Goal: Transaction & Acquisition: Purchase product/service

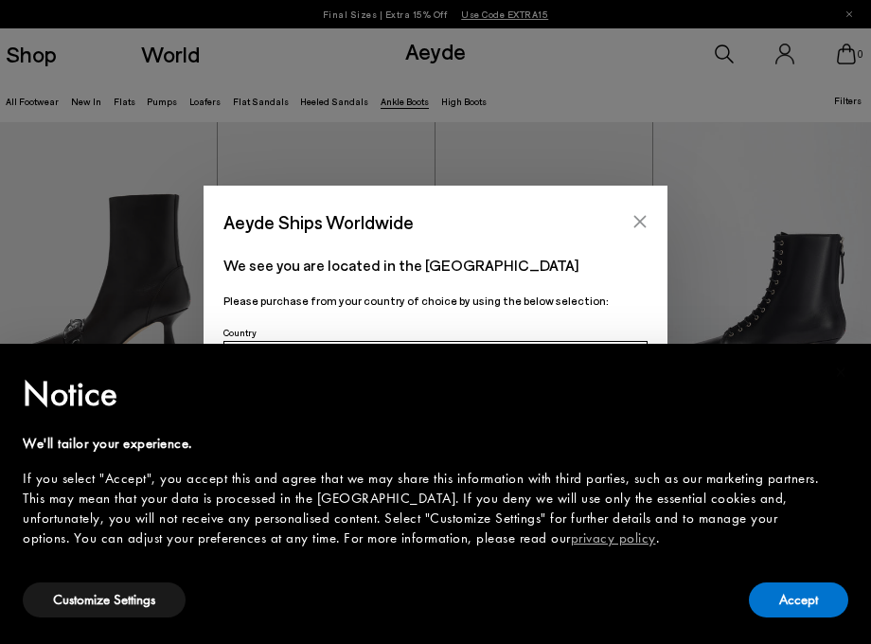
click at [637, 223] on icon "Close" at bounding box center [640, 222] width 12 height 12
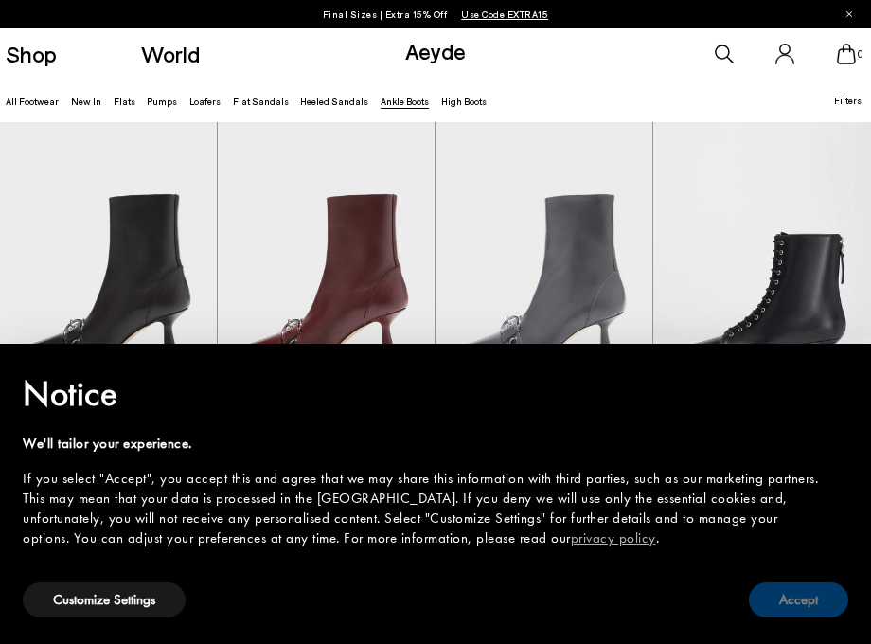
click at [820, 607] on button "Accept" at bounding box center [798, 599] width 99 height 35
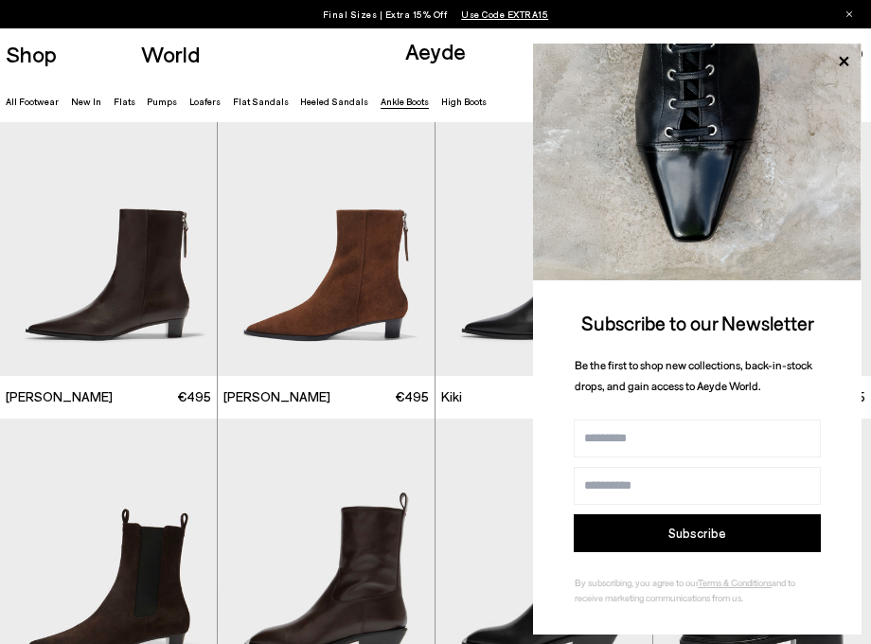
scroll to position [1718, 0]
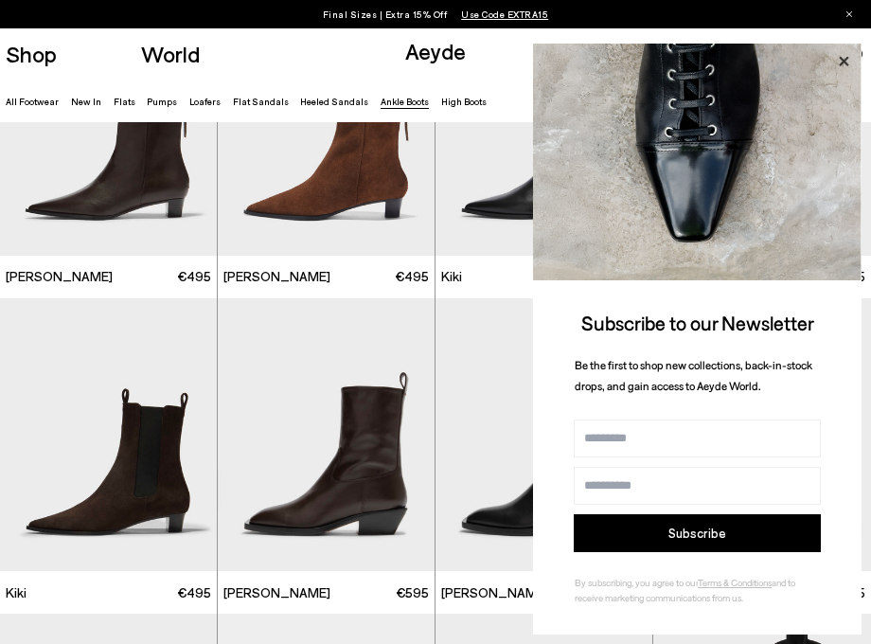
click at [840, 62] on icon at bounding box center [843, 61] width 25 height 25
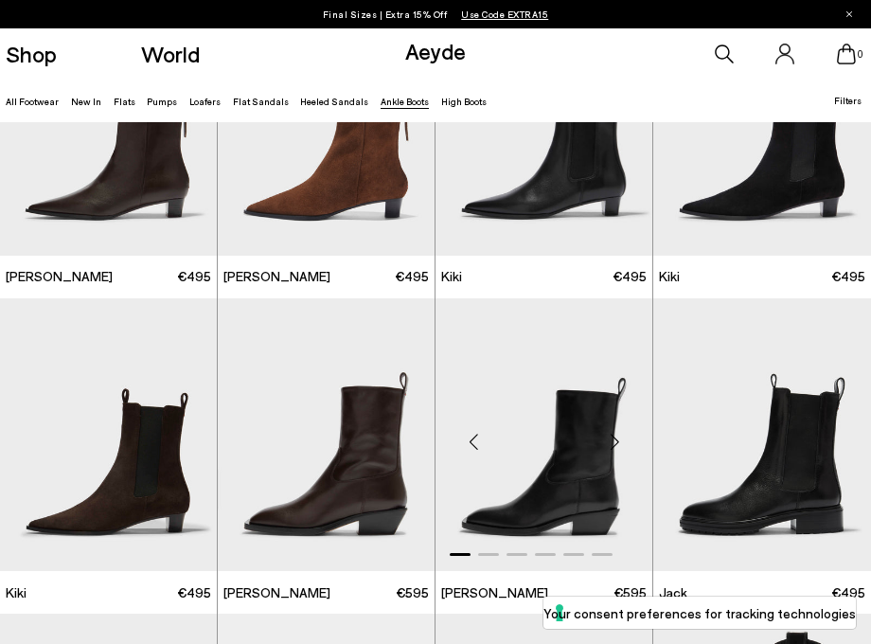
scroll to position [1753, 0]
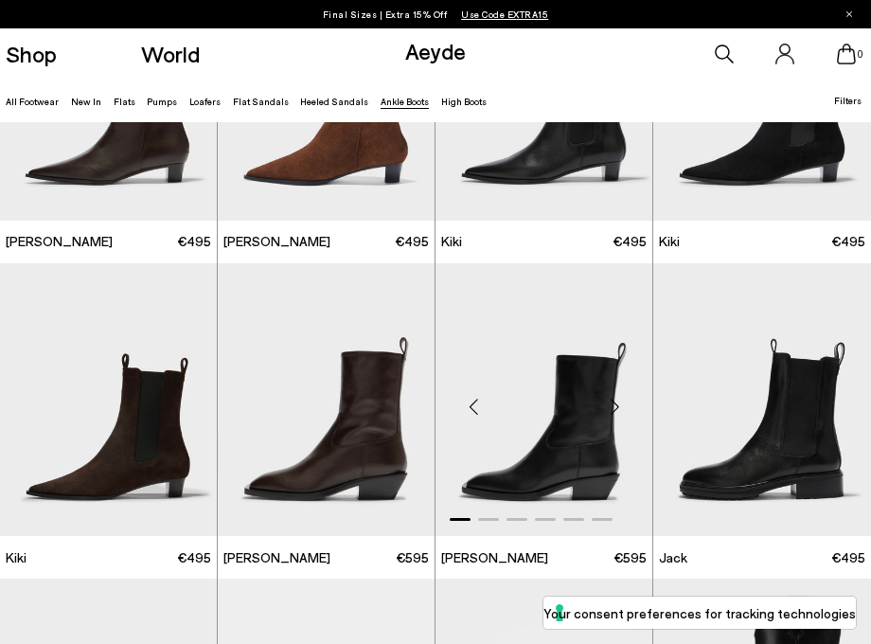
click at [617, 406] on div "Next slide" at bounding box center [614, 407] width 57 height 57
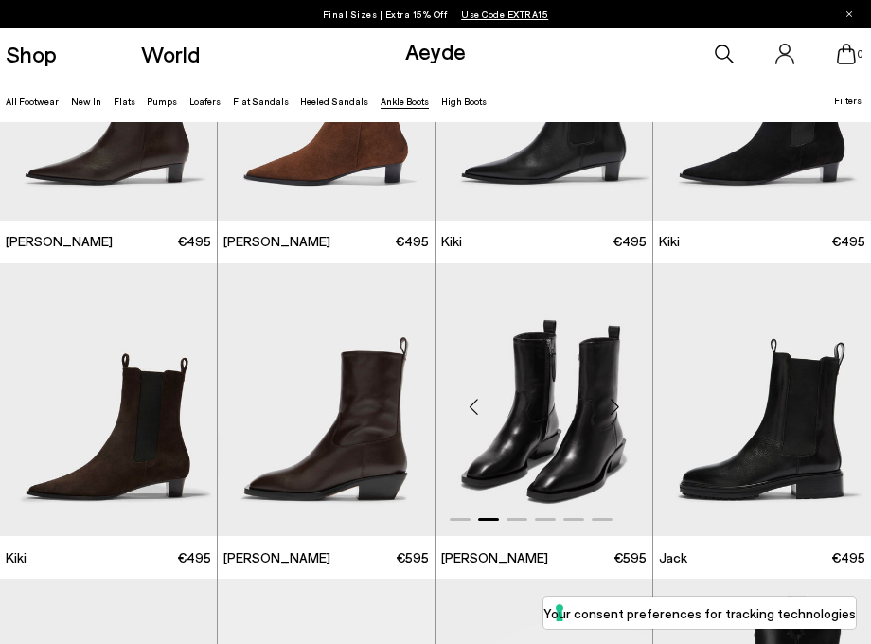
click at [617, 406] on div "Next slide" at bounding box center [614, 407] width 57 height 57
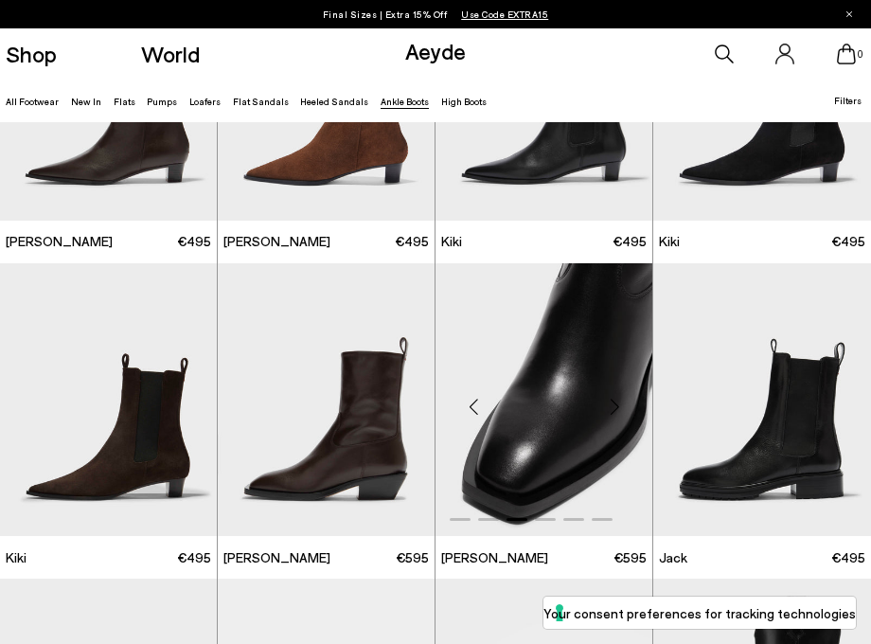
click at [617, 406] on div "Next slide" at bounding box center [614, 407] width 57 height 57
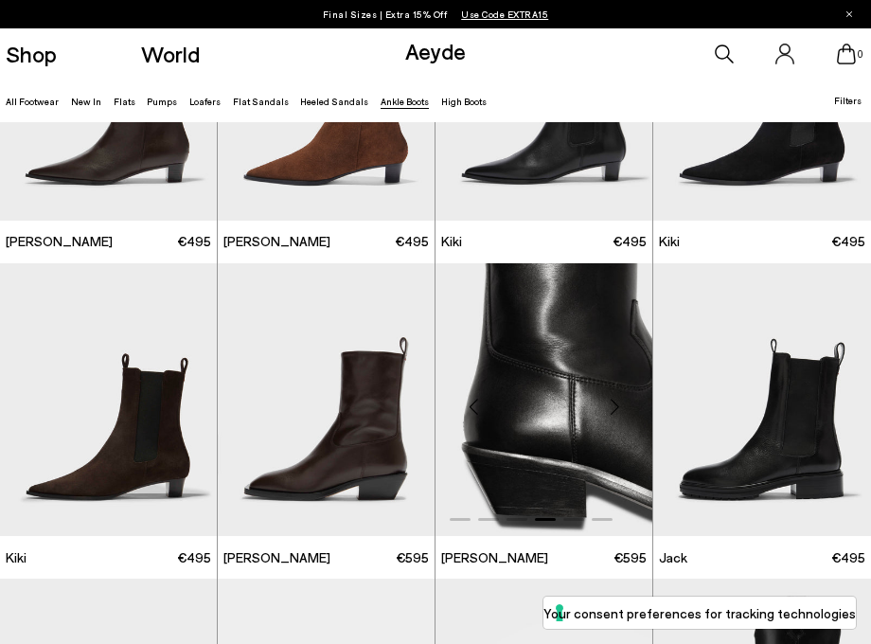
click at [617, 406] on div "Next slide" at bounding box center [614, 407] width 57 height 57
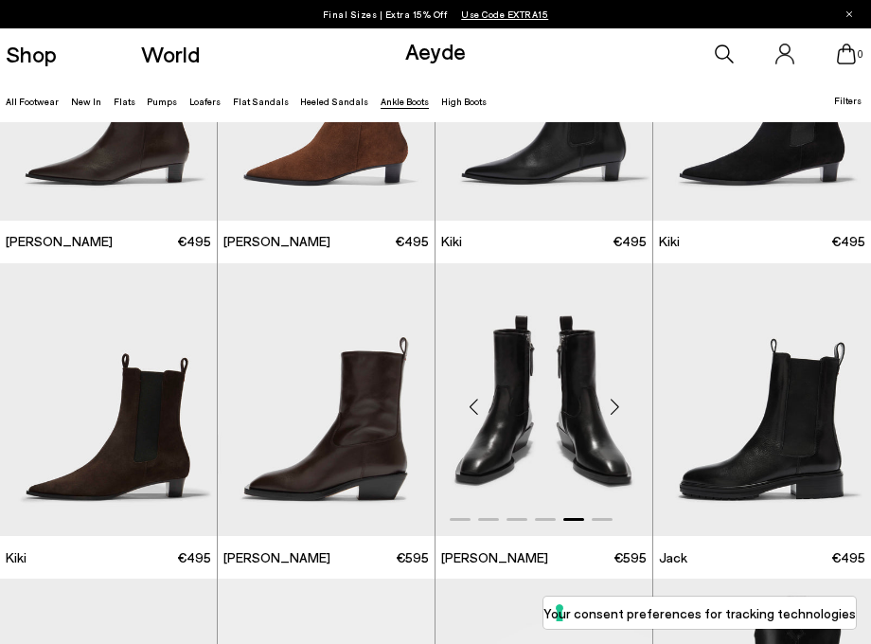
click at [617, 406] on div "Next slide" at bounding box center [614, 407] width 57 height 57
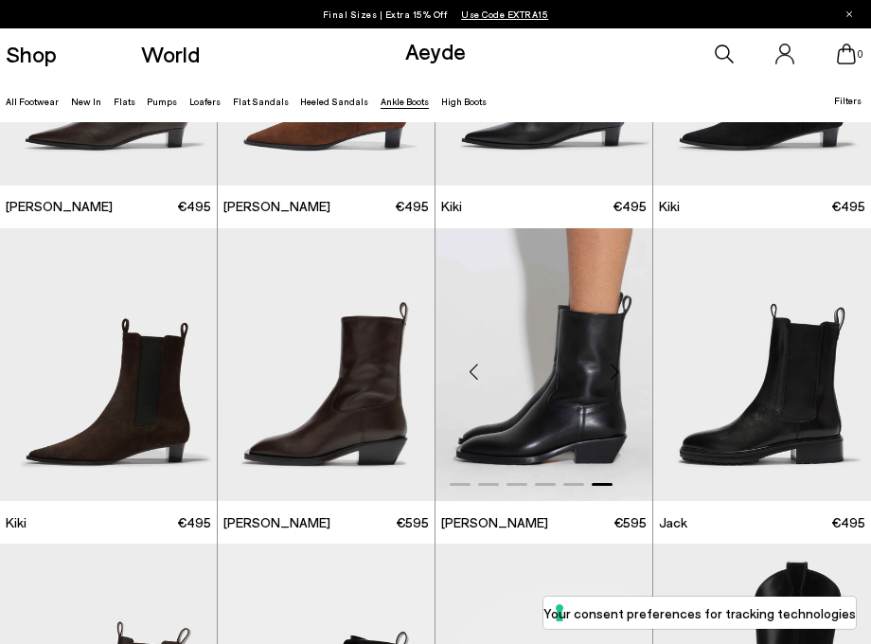
scroll to position [1789, 0]
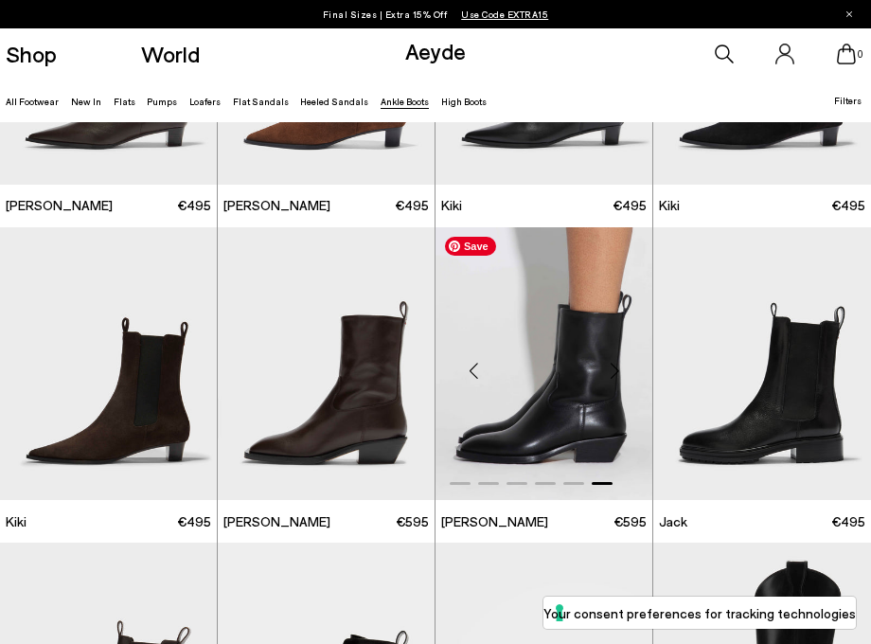
click at [552, 378] on img "6 / 6" at bounding box center [543, 363] width 217 height 273
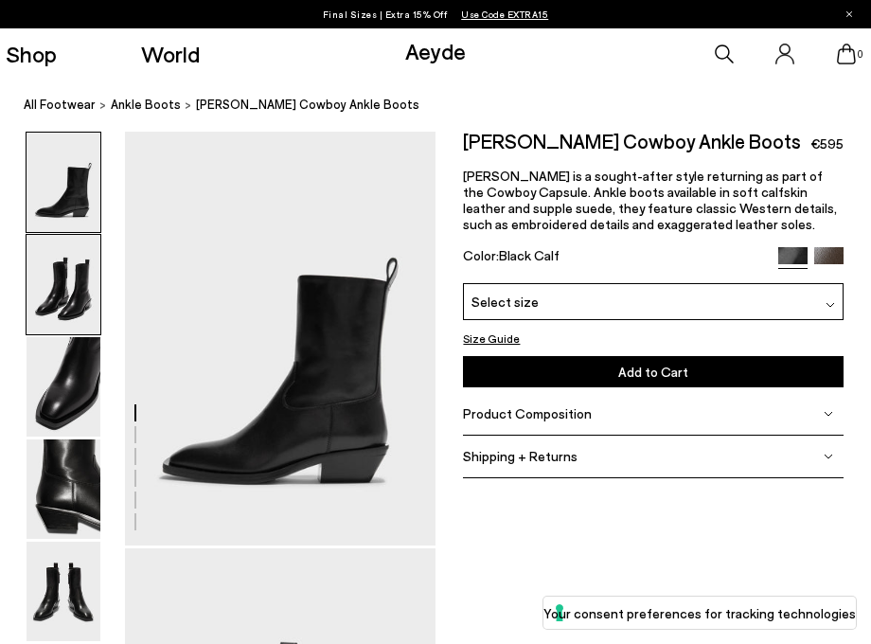
click at [56, 312] on img at bounding box center [64, 284] width 74 height 99
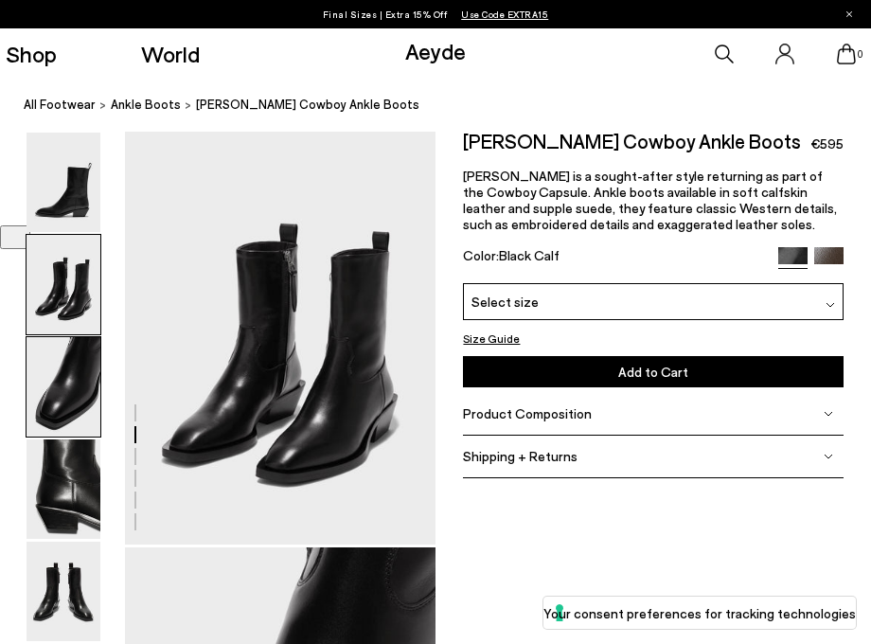
click at [60, 382] on img at bounding box center [64, 386] width 74 height 99
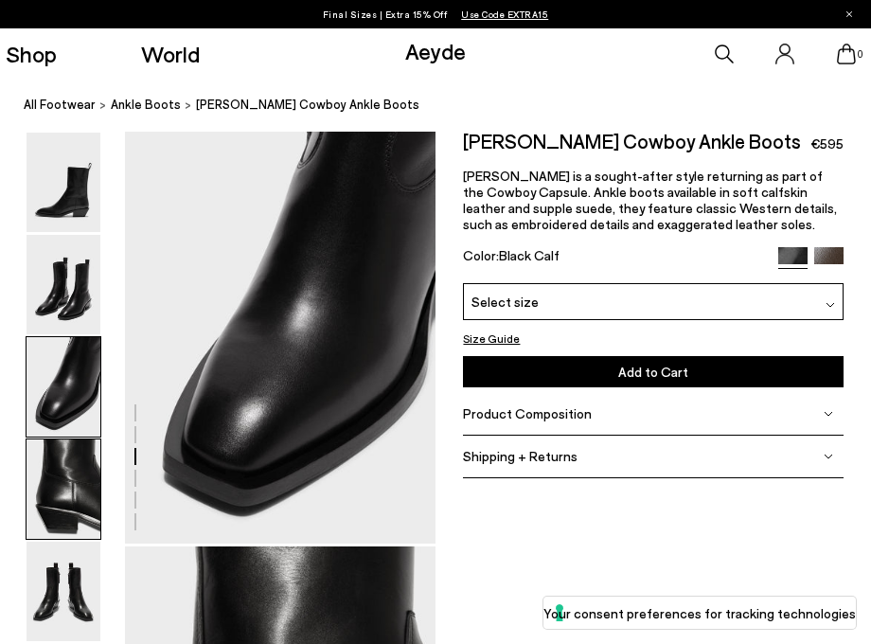
click at [63, 479] on img at bounding box center [64, 488] width 74 height 99
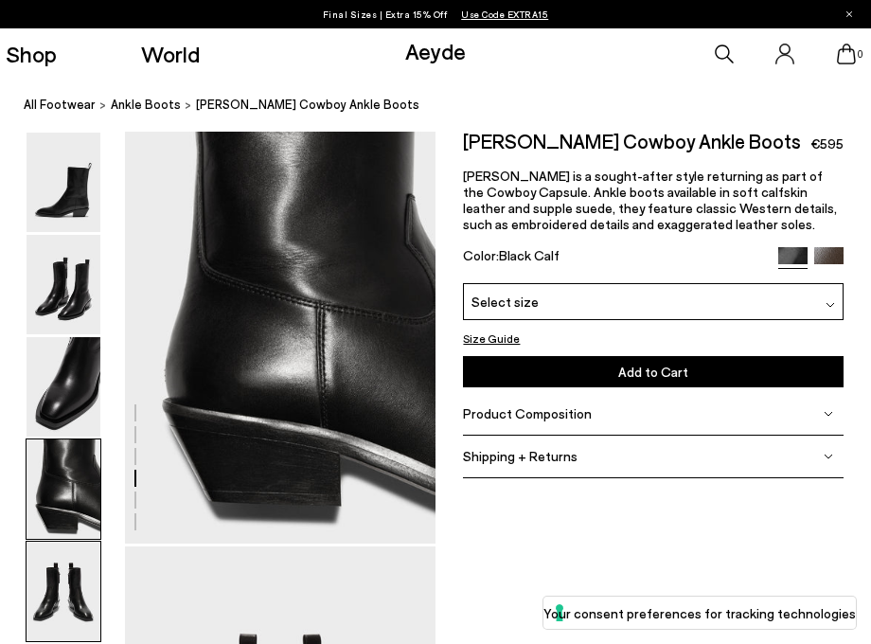
click at [68, 577] on img at bounding box center [64, 590] width 74 height 99
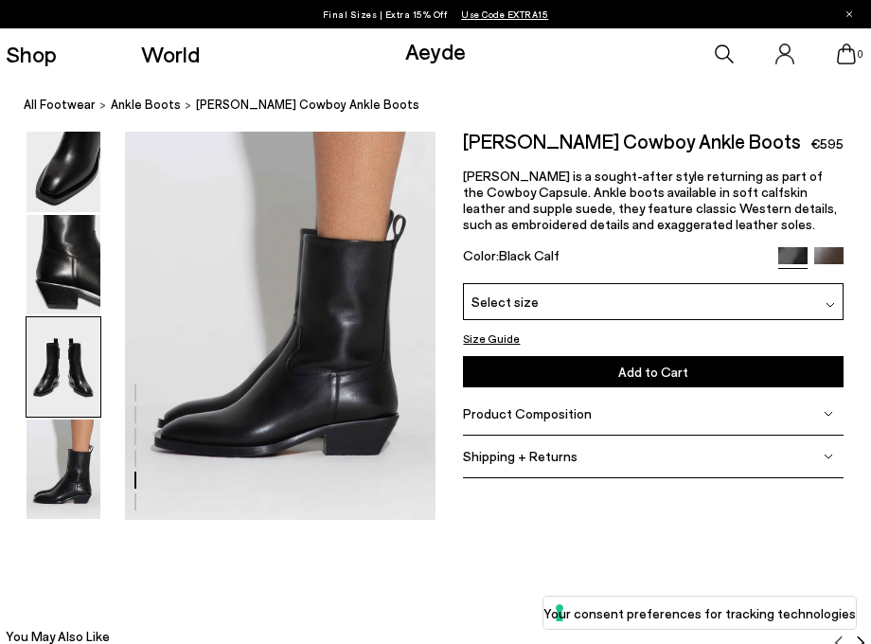
scroll to position [1642, 0]
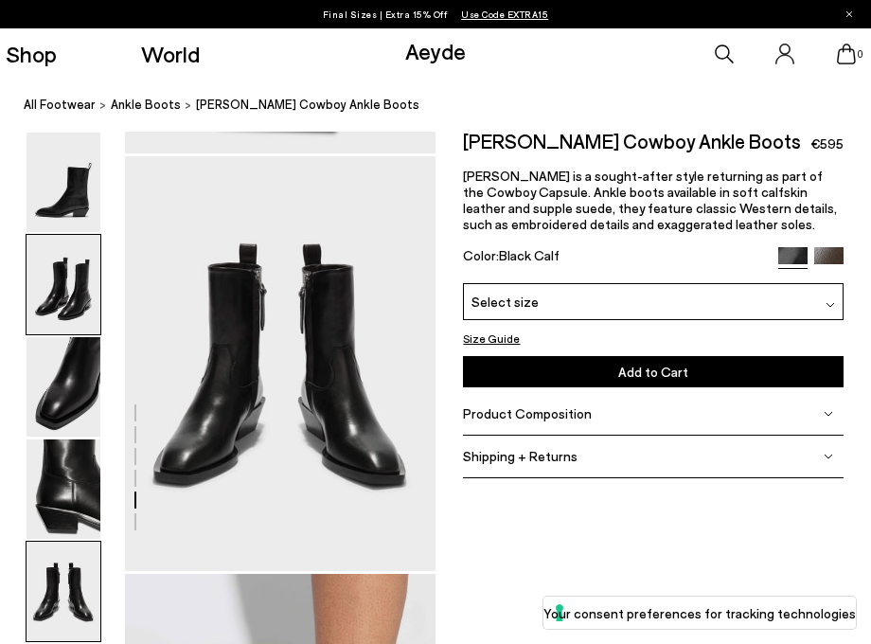
click at [77, 294] on img at bounding box center [64, 284] width 74 height 99
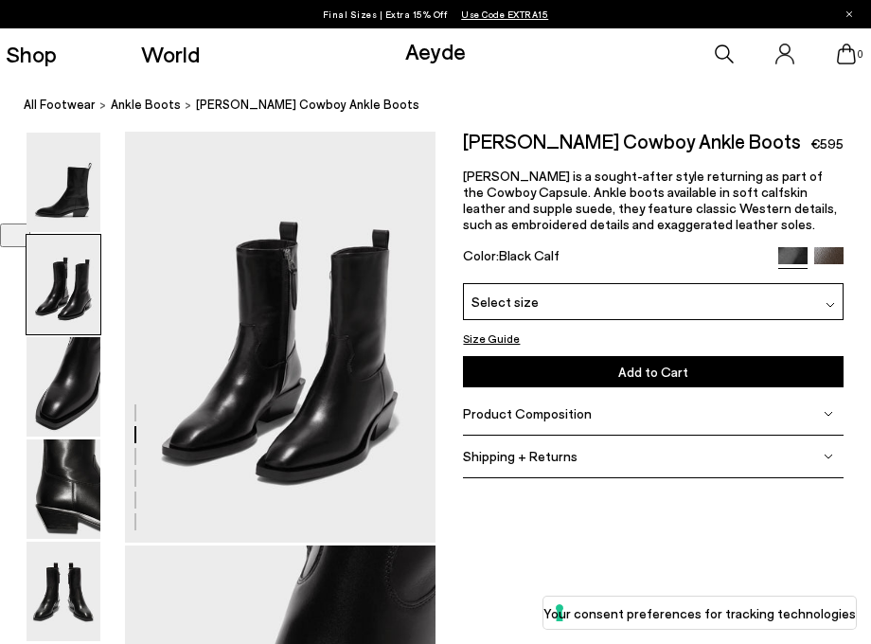
scroll to position [418, 0]
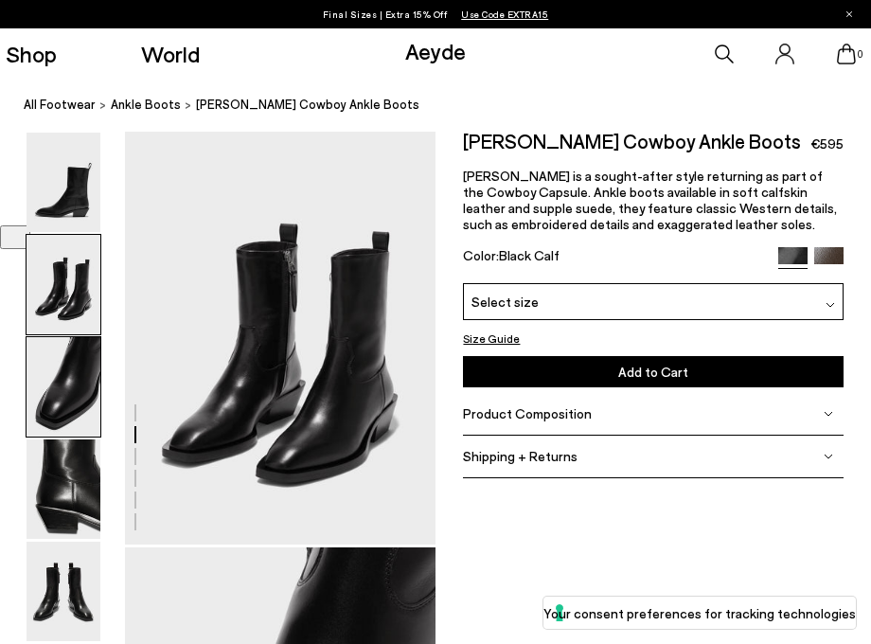
click at [76, 385] on img at bounding box center [64, 386] width 74 height 99
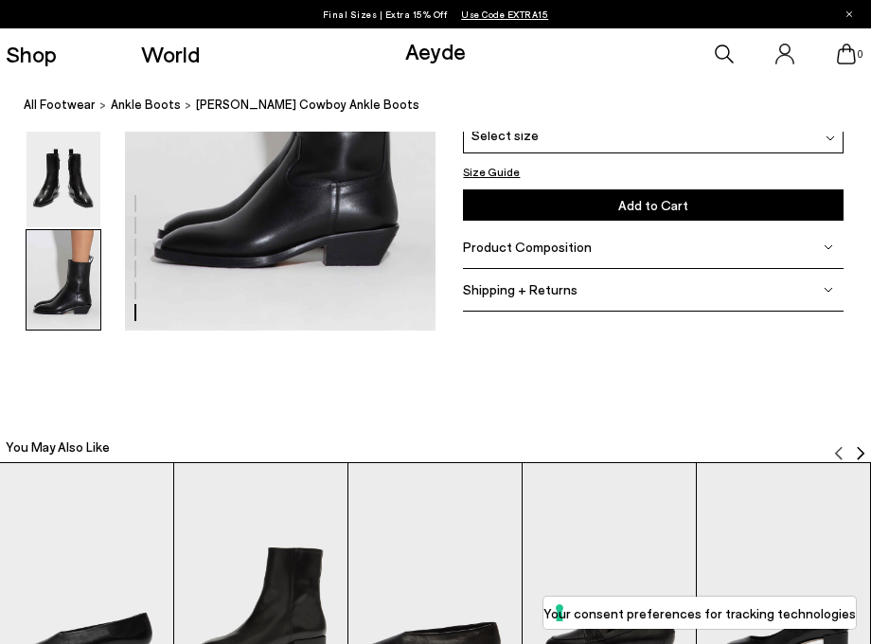
scroll to position [2119, 0]
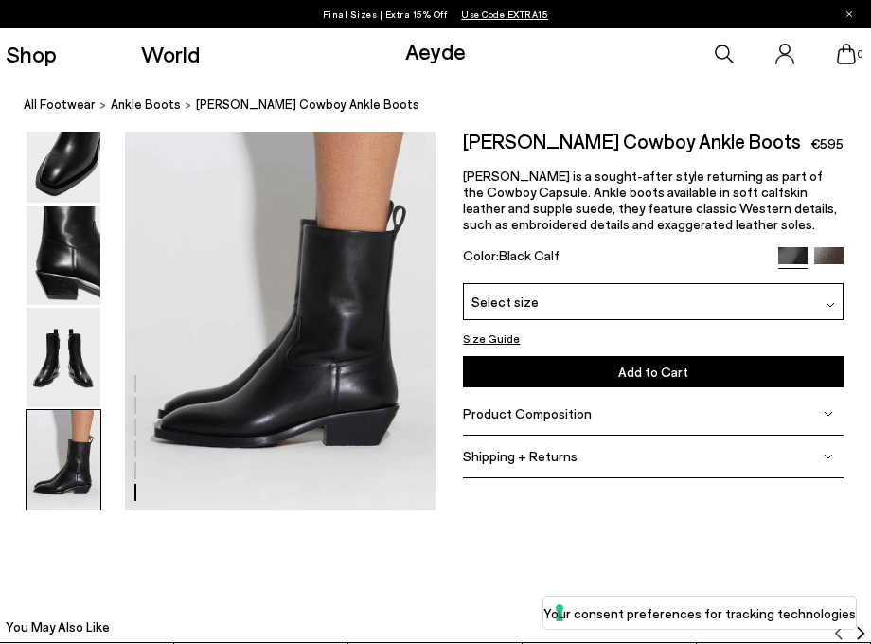
click at [653, 300] on div "Select size" at bounding box center [653, 301] width 380 height 37
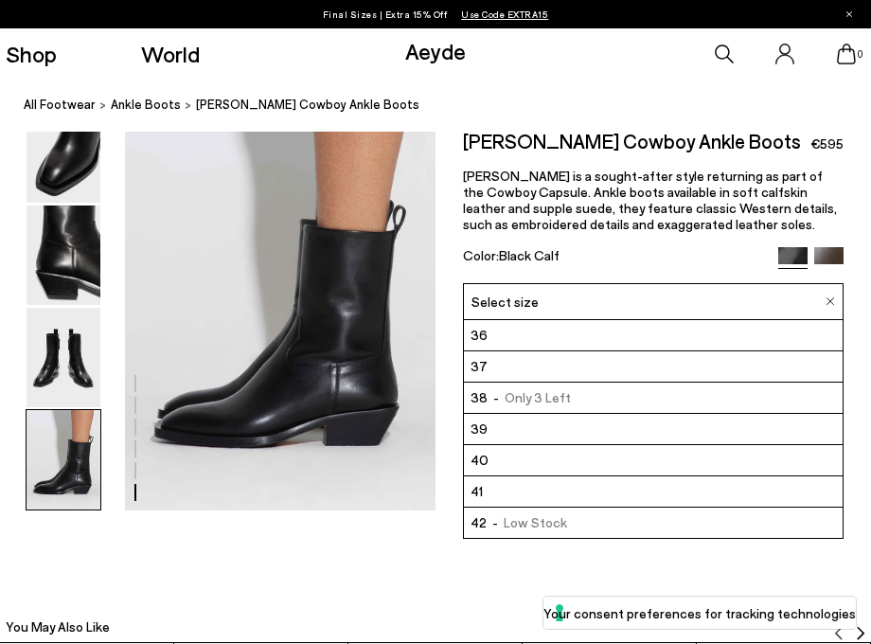
click at [622, 491] on li "41" at bounding box center [653, 491] width 378 height 31
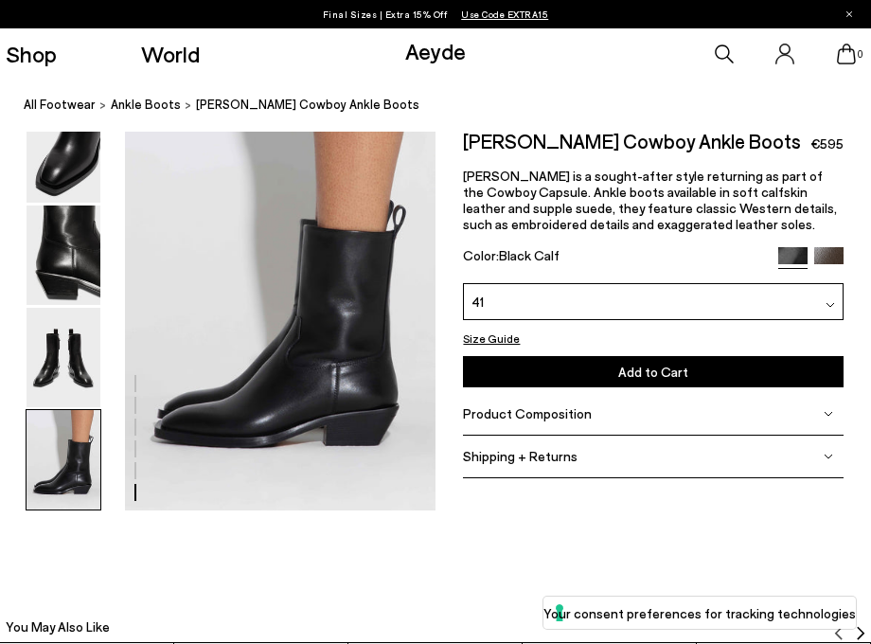
click at [597, 368] on button "Add to Cart Select a Size First" at bounding box center [653, 370] width 380 height 31
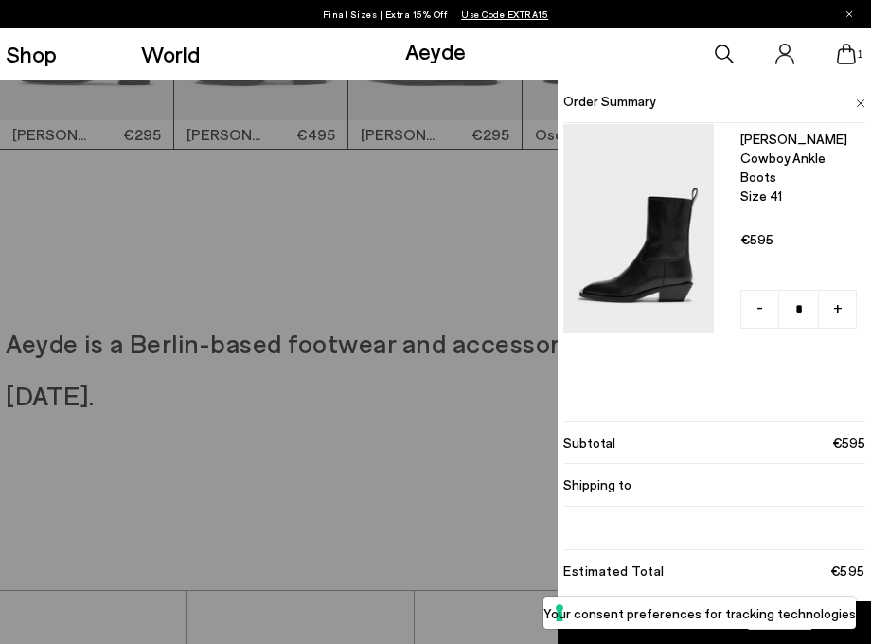
click at [327, 300] on div "Quick Add Color Size View Details Order Summary Luis leather cowboy ankle boots…" at bounding box center [435, 362] width 871 height 564
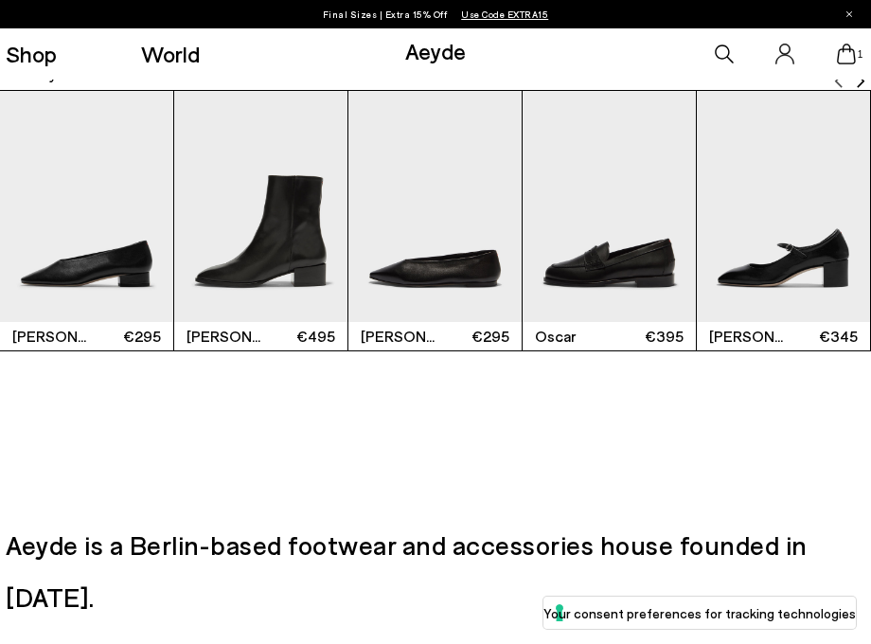
scroll to position [2625, 0]
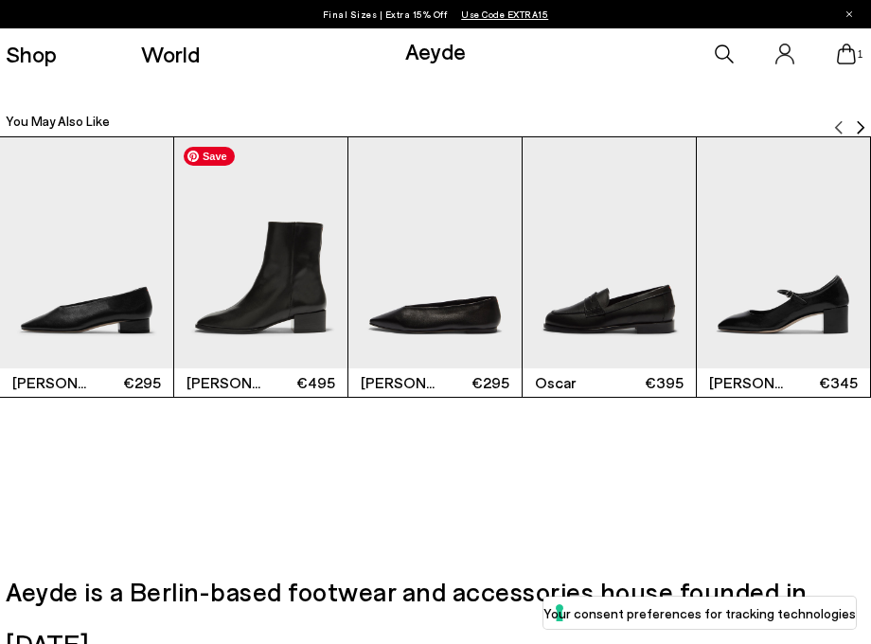
click at [290, 296] on img "2 / 6" at bounding box center [260, 252] width 173 height 231
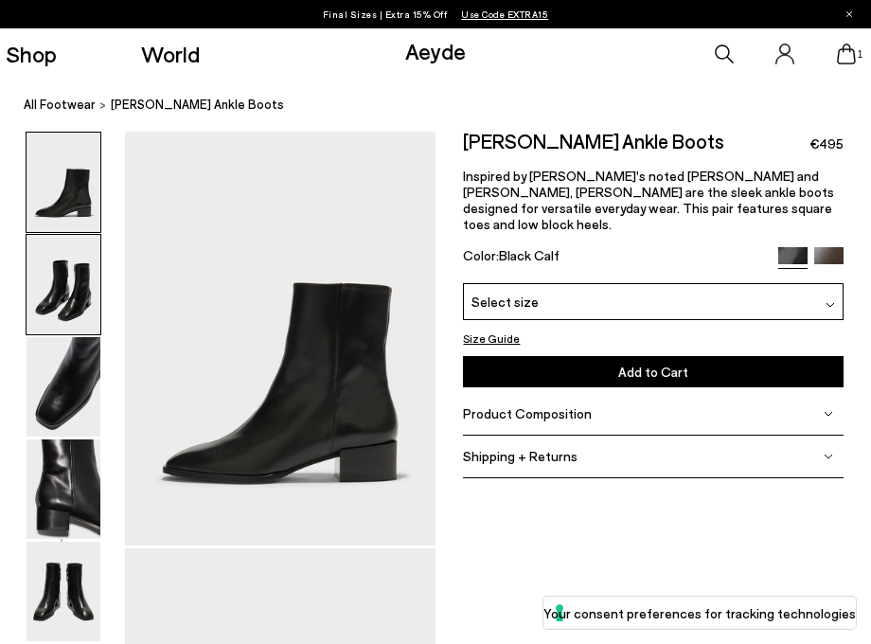
click at [61, 282] on img at bounding box center [64, 284] width 74 height 99
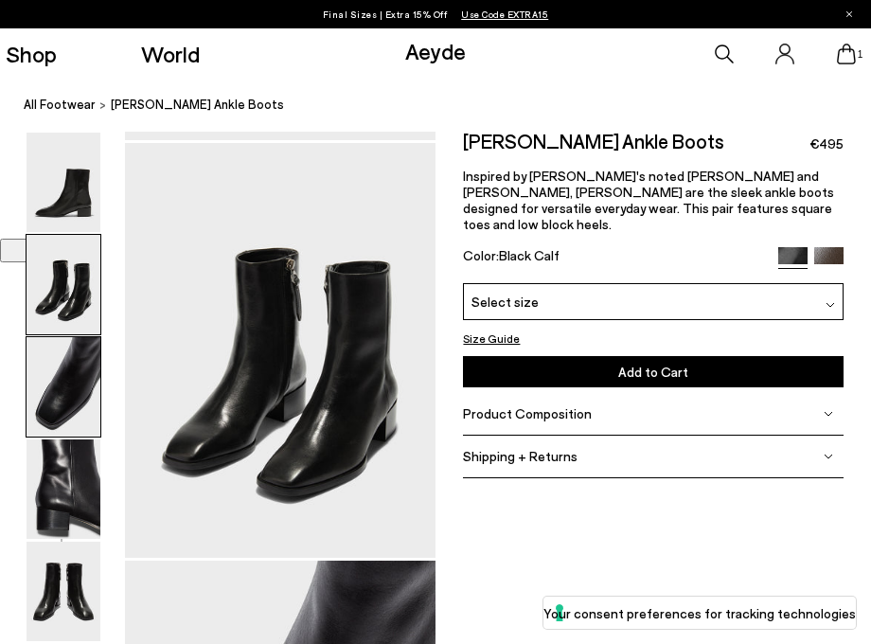
scroll to position [418, 0]
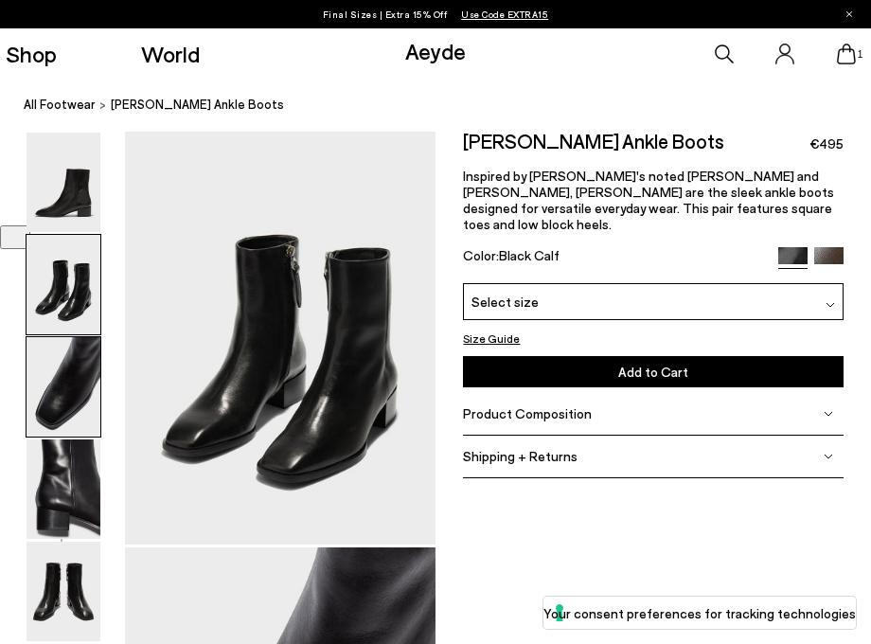
click at [74, 408] on img at bounding box center [64, 386] width 74 height 99
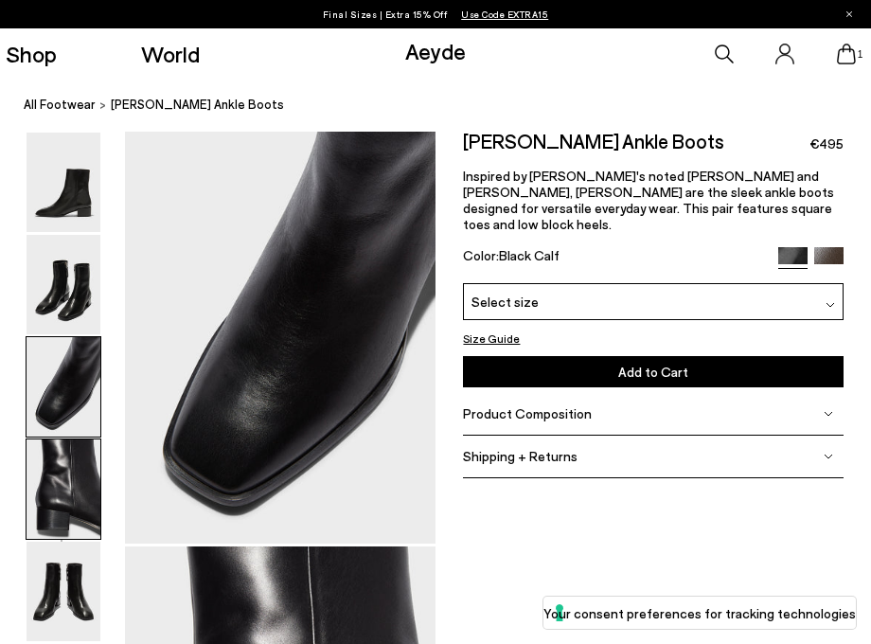
click at [80, 473] on img at bounding box center [64, 488] width 74 height 99
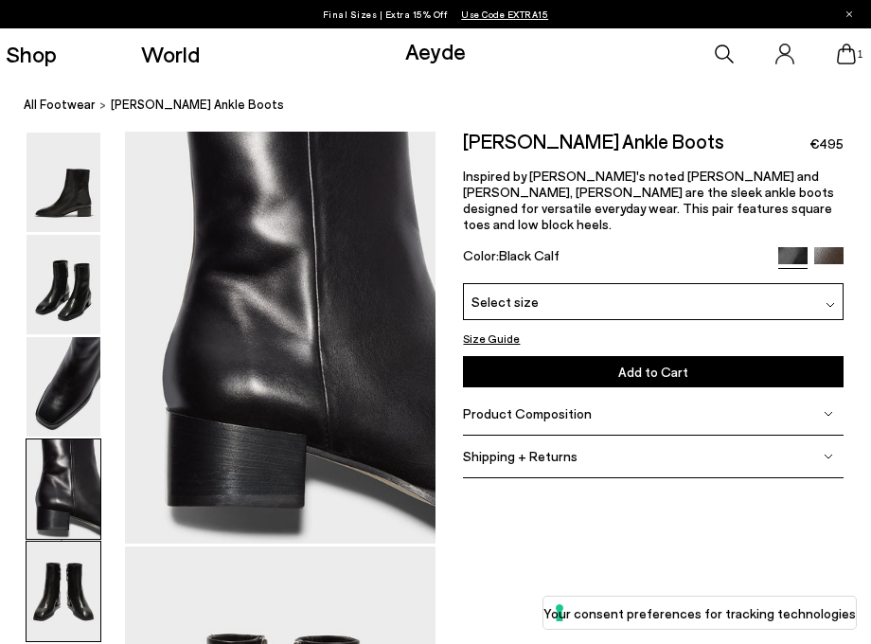
click at [90, 549] on img at bounding box center [64, 590] width 74 height 99
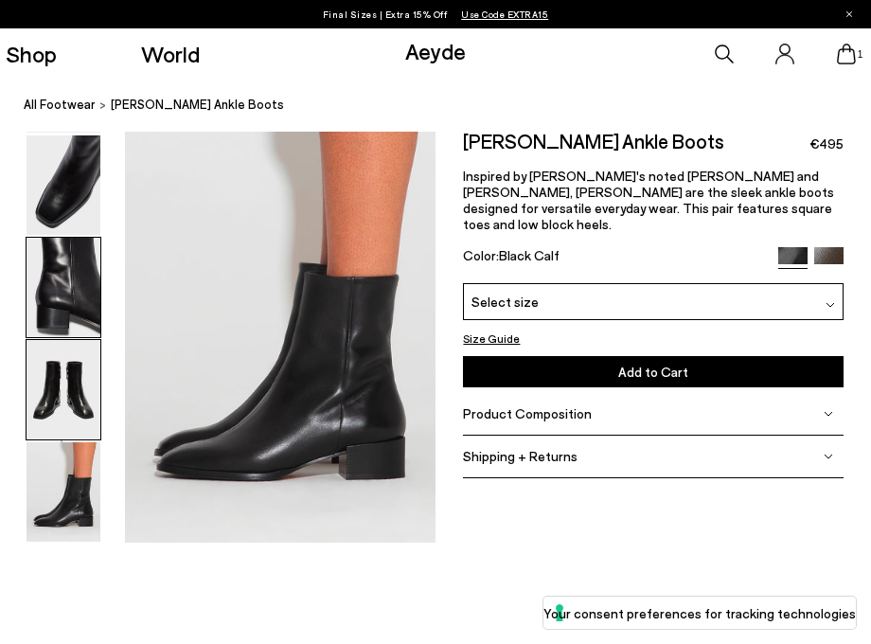
scroll to position [2126, 0]
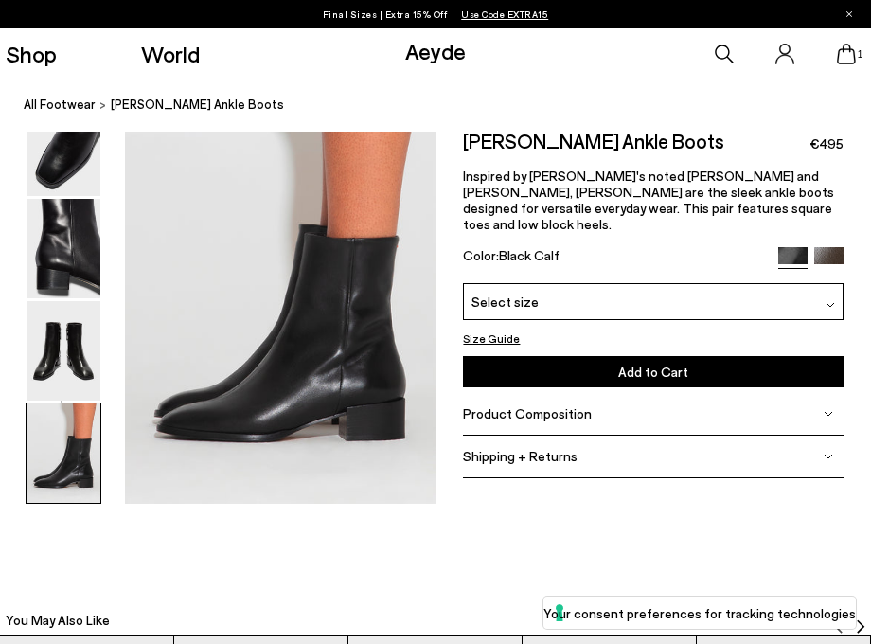
click at [584, 295] on div "Select size" at bounding box center [653, 301] width 380 height 37
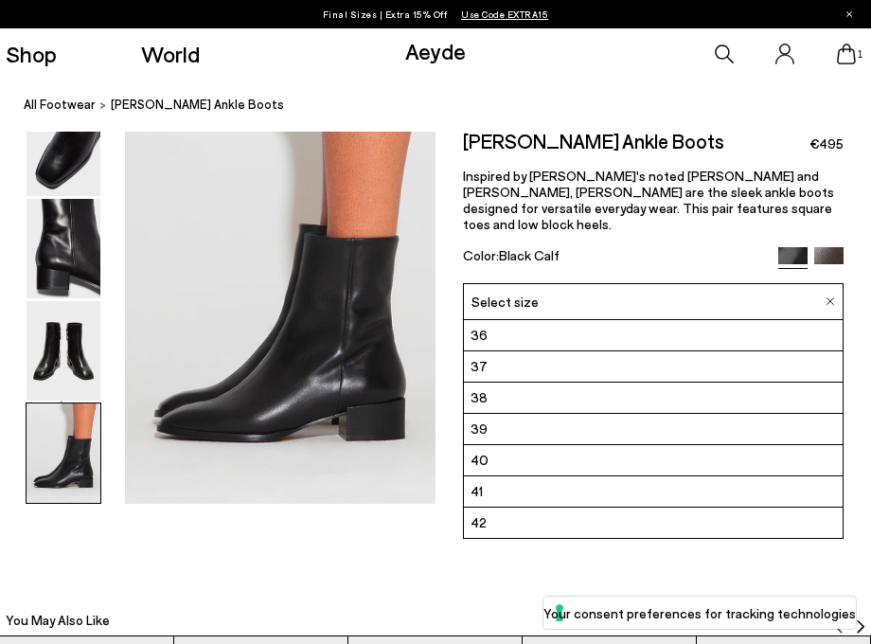
click at [534, 476] on li "41" at bounding box center [653, 491] width 378 height 31
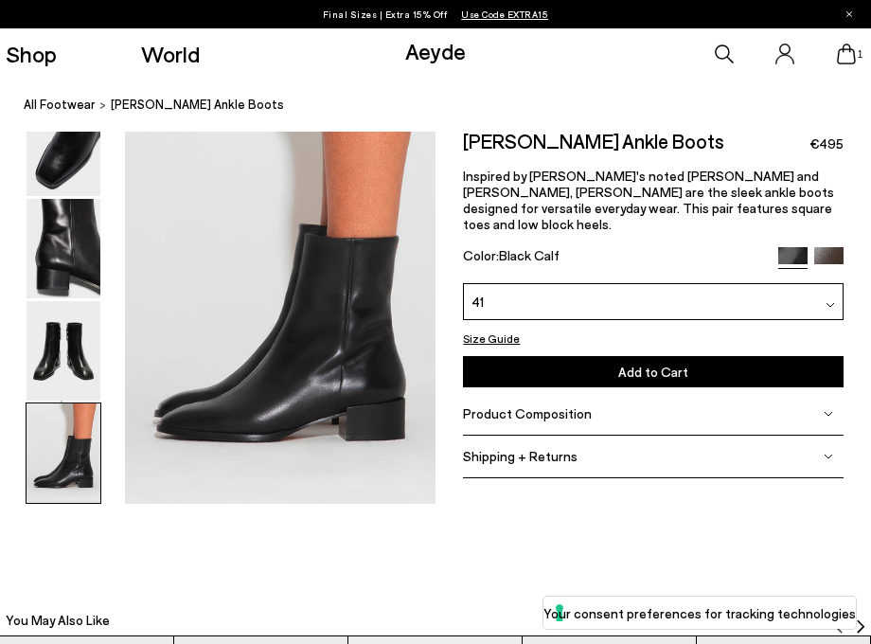
click at [572, 355] on button "Add to Cart Select a Size First" at bounding box center [653, 370] width 380 height 31
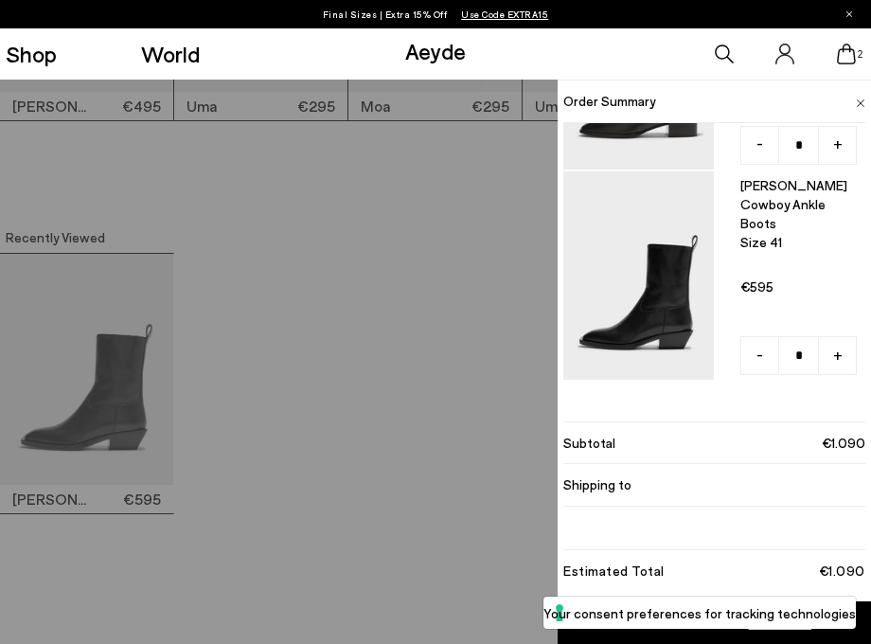
scroll to position [2999, 0]
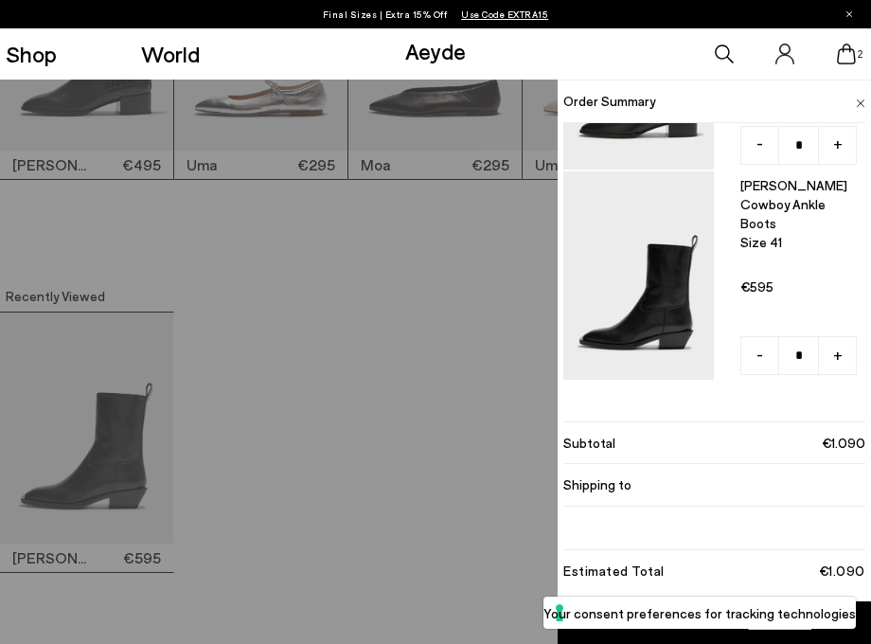
click at [429, 403] on div "Quick Add Color Size View Details Order Summary Lee leather ankle boots Size 41…" at bounding box center [435, 362] width 871 height 564
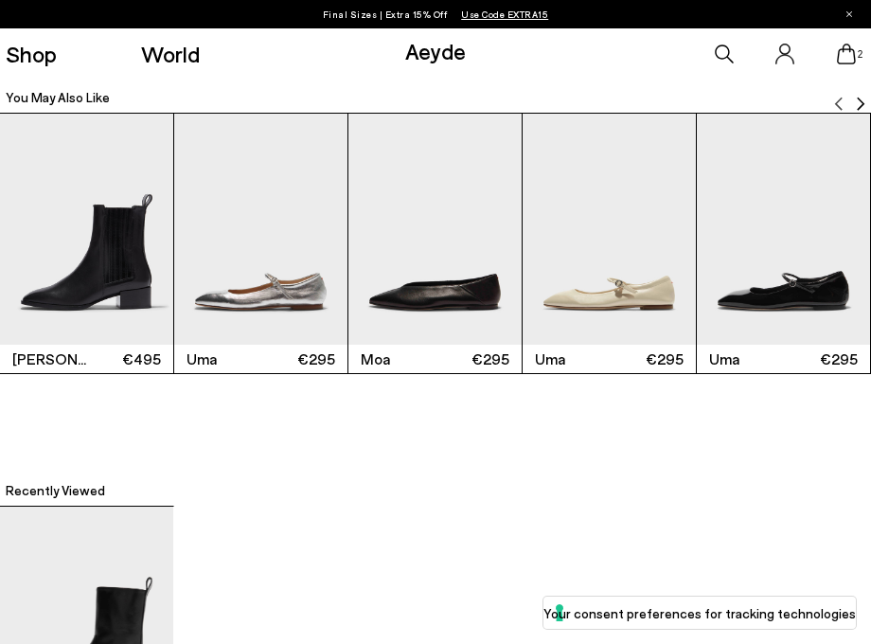
scroll to position [2640, 0]
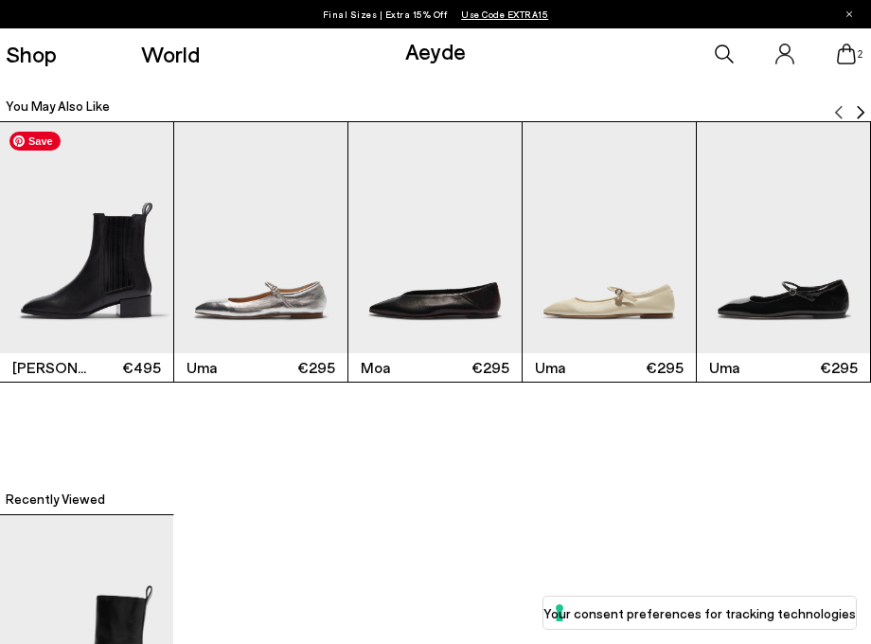
click at [81, 254] on img "1 / 6" at bounding box center [86, 237] width 173 height 231
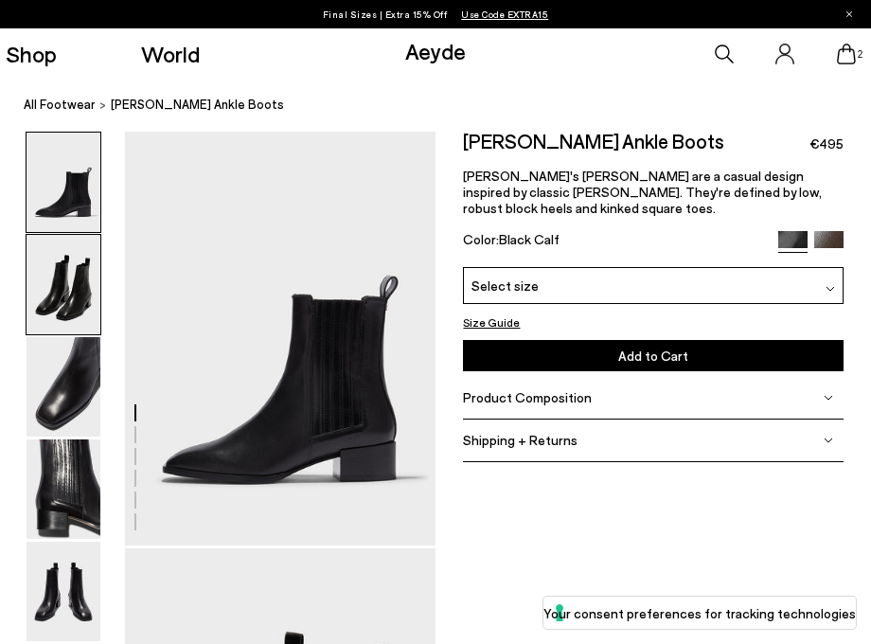
click at [55, 329] on img at bounding box center [64, 284] width 74 height 99
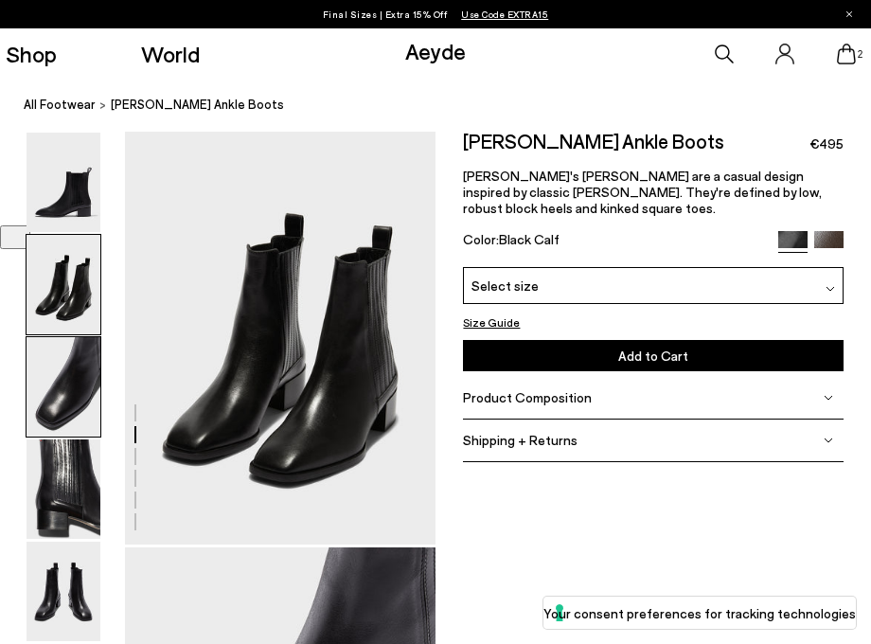
click at [69, 409] on img at bounding box center [64, 386] width 74 height 99
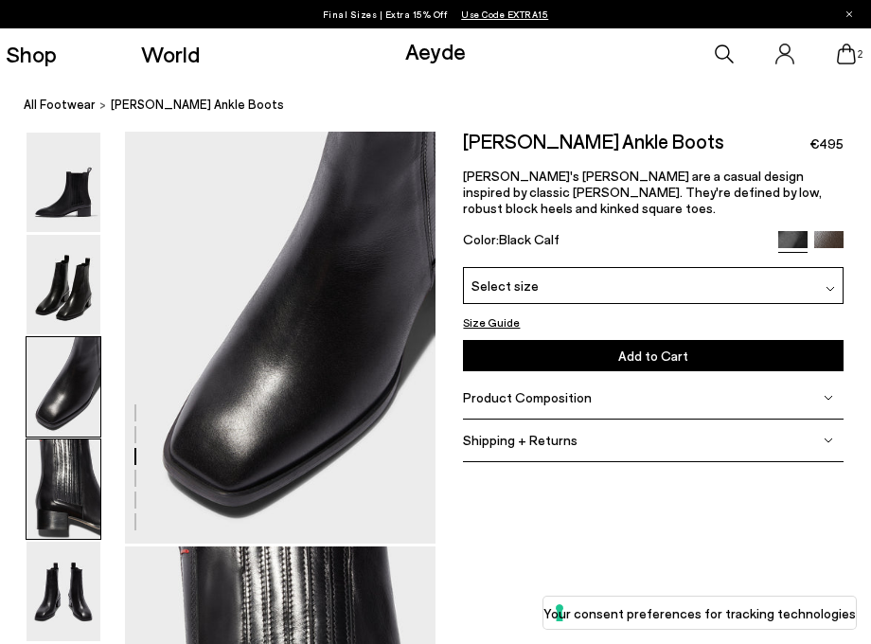
click at [85, 474] on img at bounding box center [64, 488] width 74 height 99
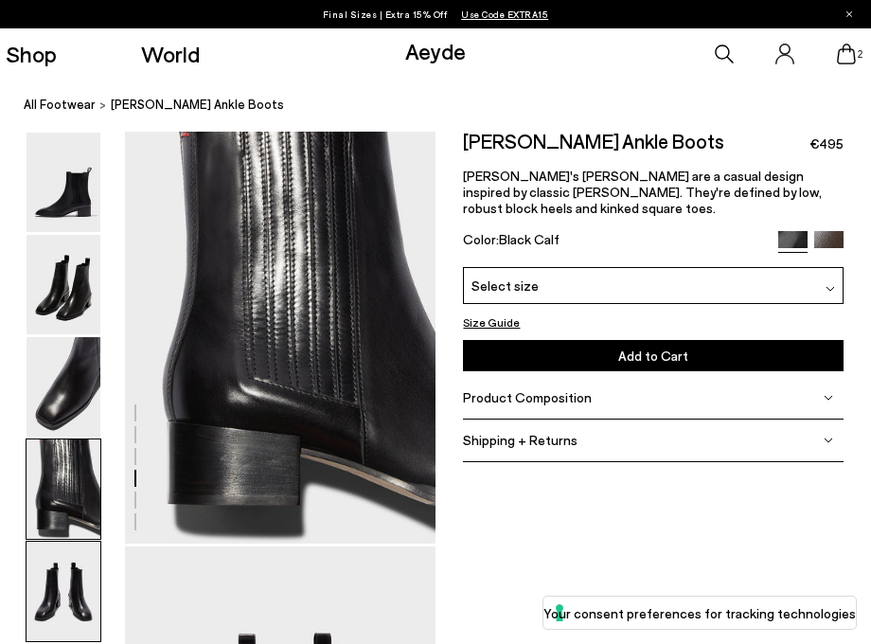
click at [72, 574] on img at bounding box center [64, 590] width 74 height 99
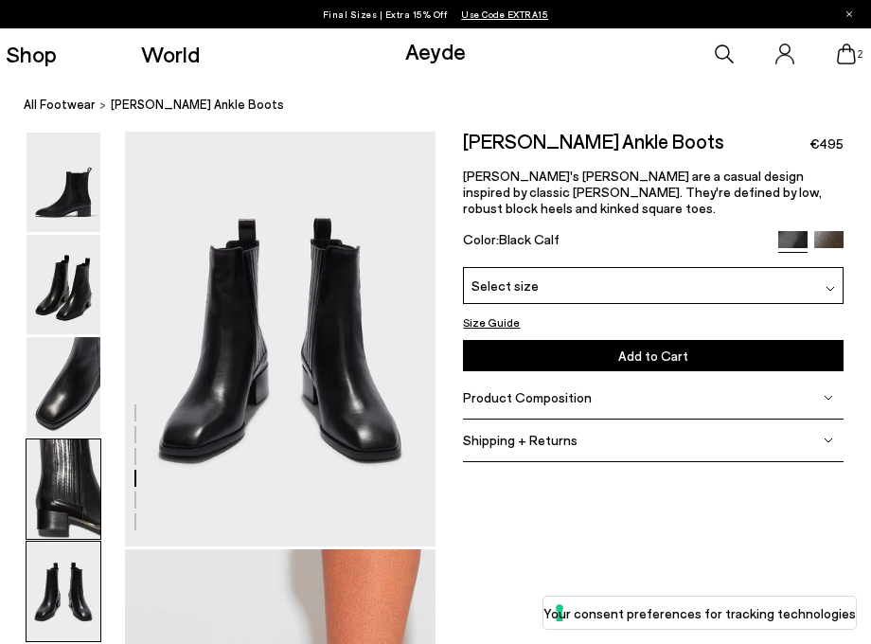
scroll to position [1669, 0]
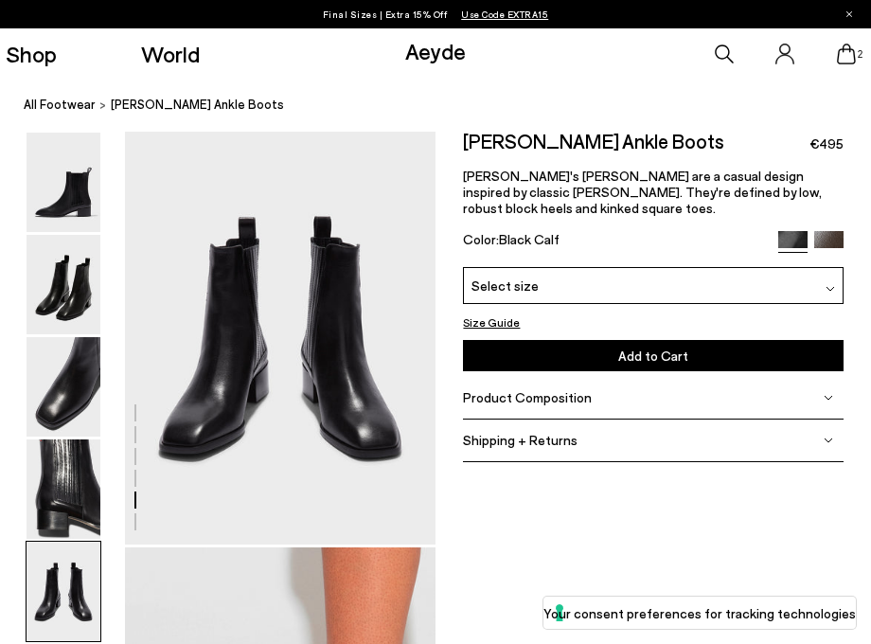
click at [72, 574] on img at bounding box center [64, 590] width 74 height 99
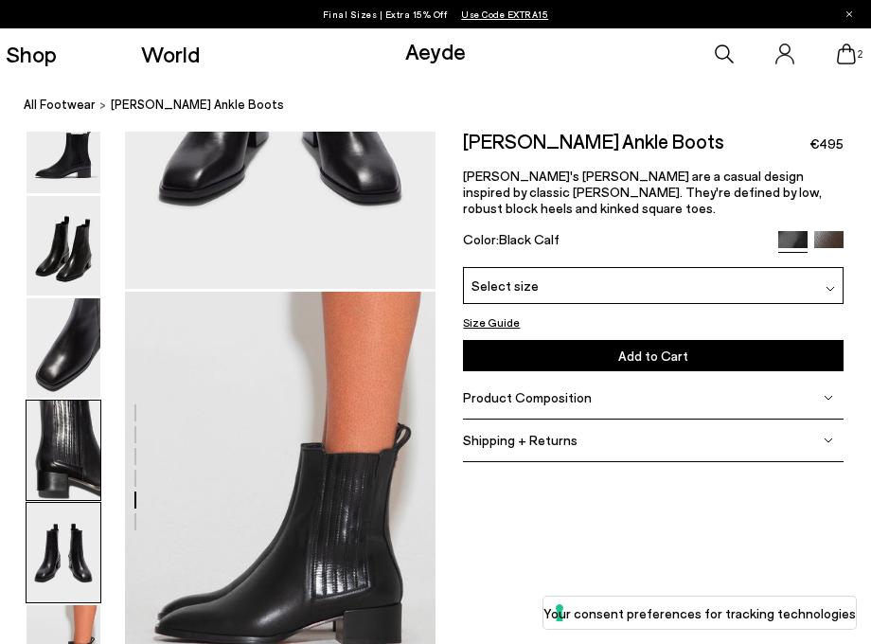
scroll to position [2026, 0]
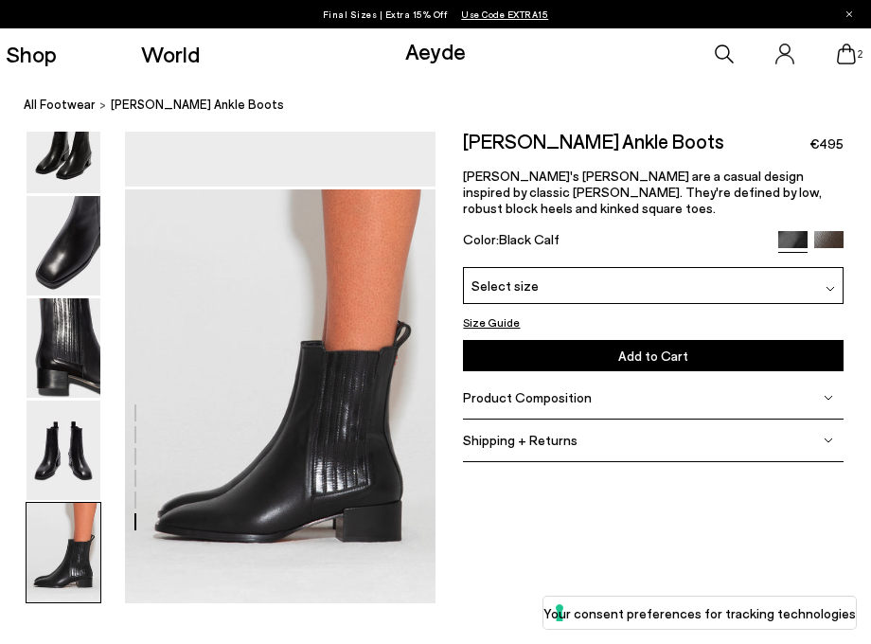
click at [613, 293] on div "Select size" at bounding box center [653, 285] width 380 height 37
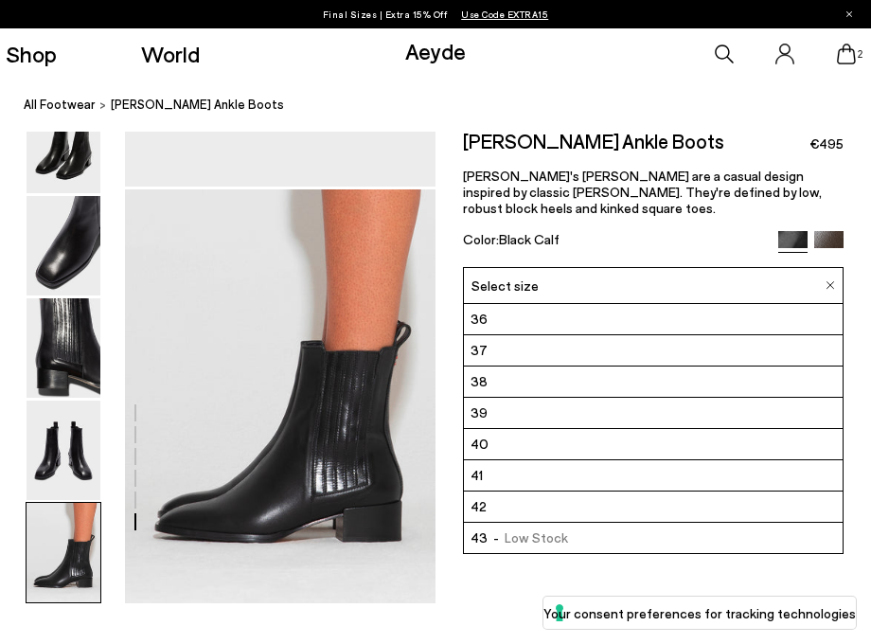
click at [568, 469] on li "41" at bounding box center [653, 475] width 378 height 31
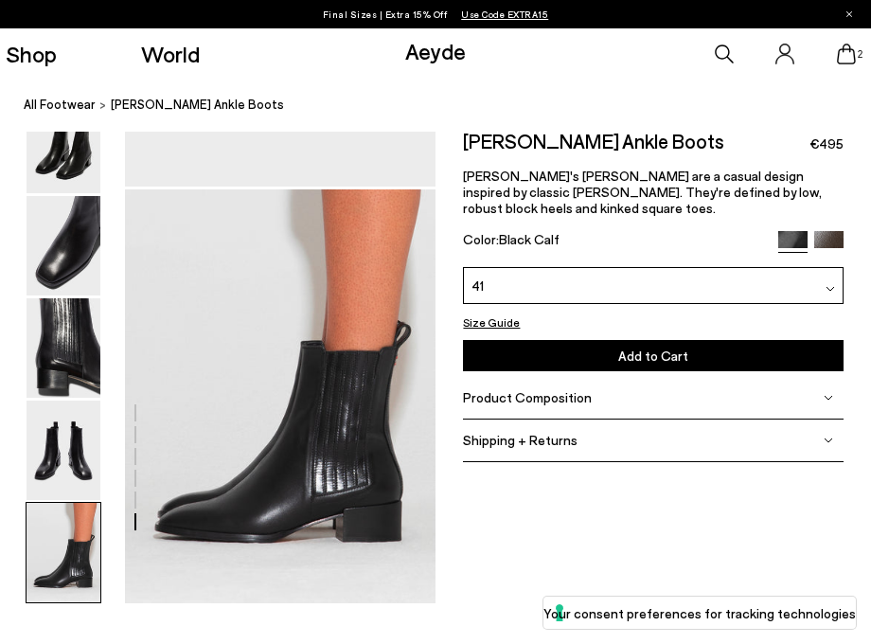
click at [583, 351] on button "Add to Cart Select a Size First" at bounding box center [653, 354] width 380 height 31
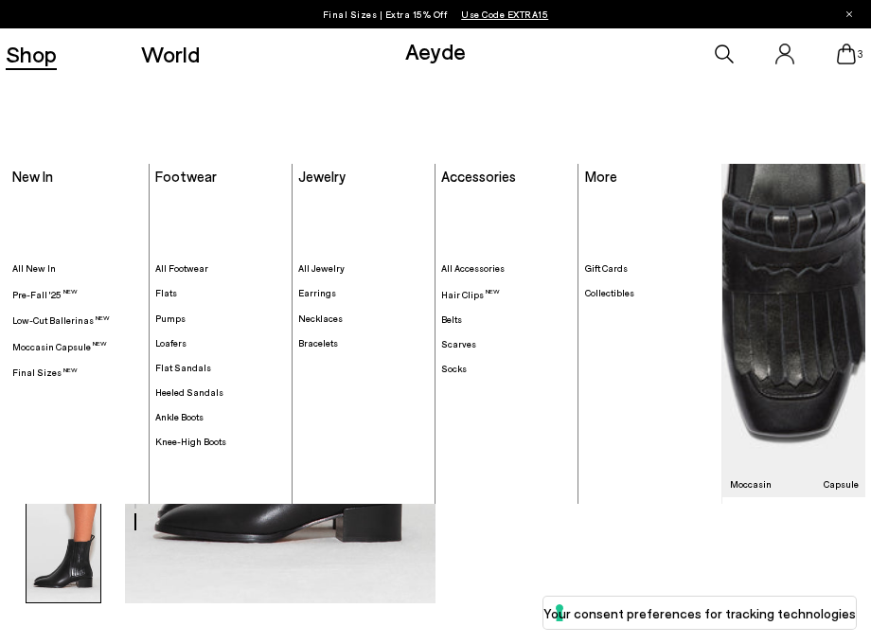
click at [42, 57] on link "Shop" at bounding box center [31, 54] width 51 height 23
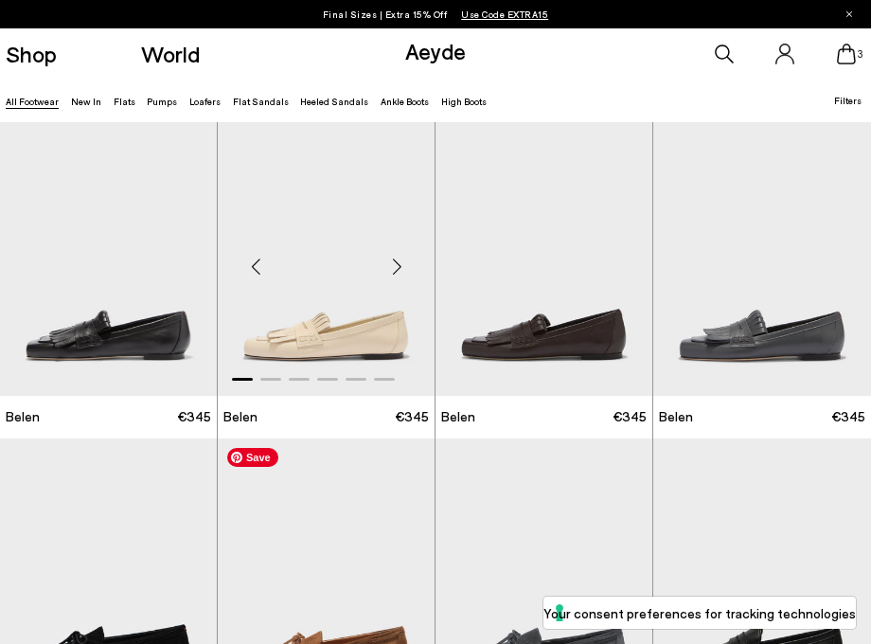
scroll to position [709, 0]
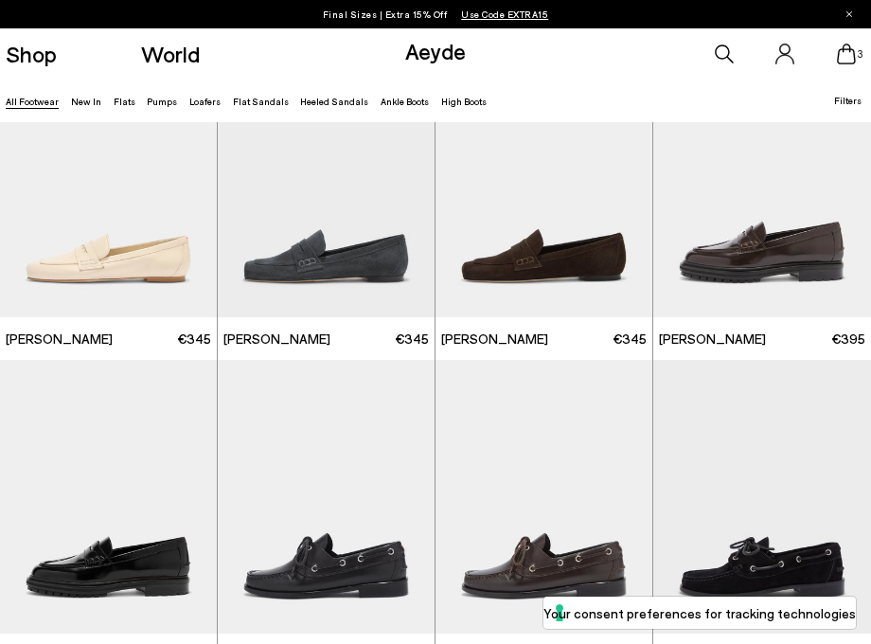
click at [847, 54] on icon at bounding box center [846, 54] width 19 height 21
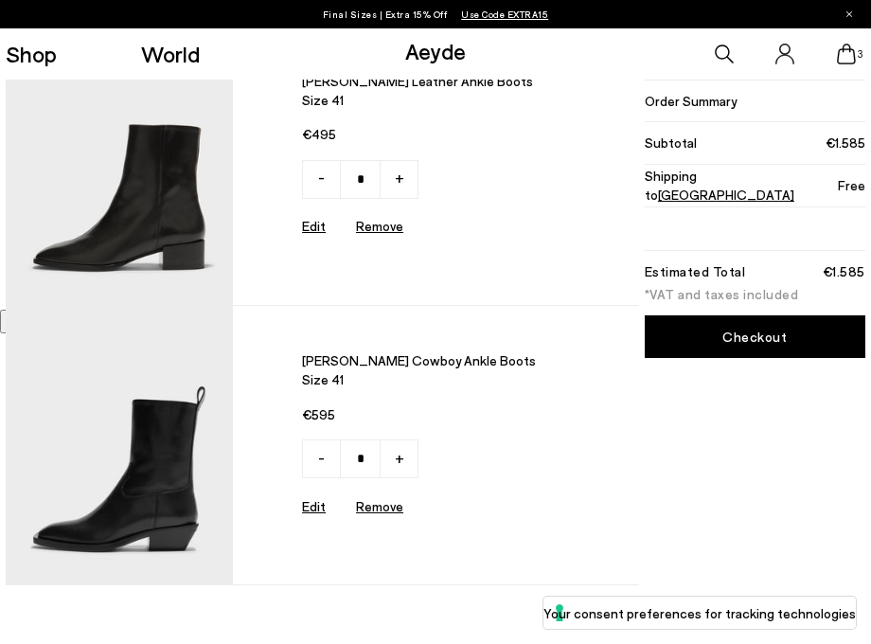
scroll to position [353, 0]
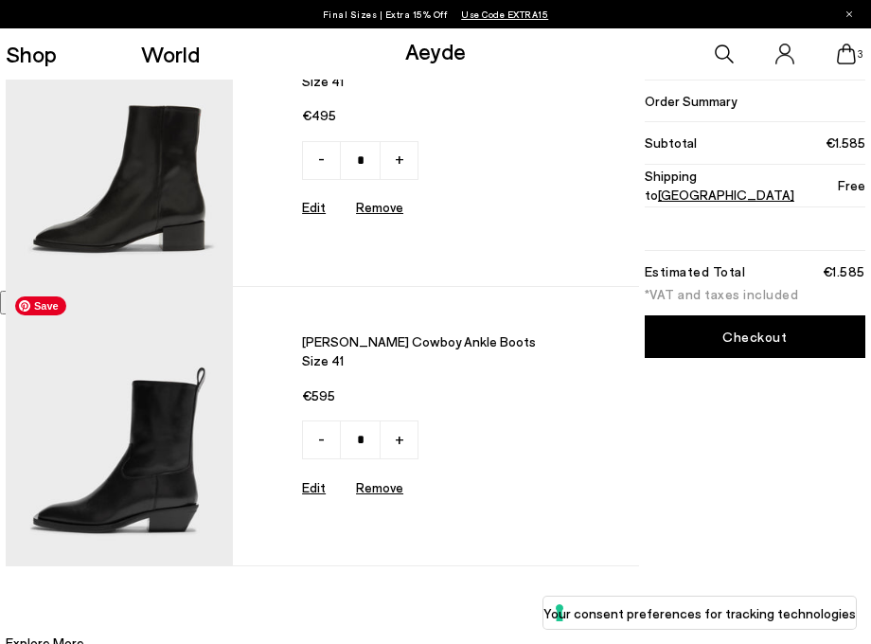
click at [135, 433] on img at bounding box center [119, 426] width 226 height 278
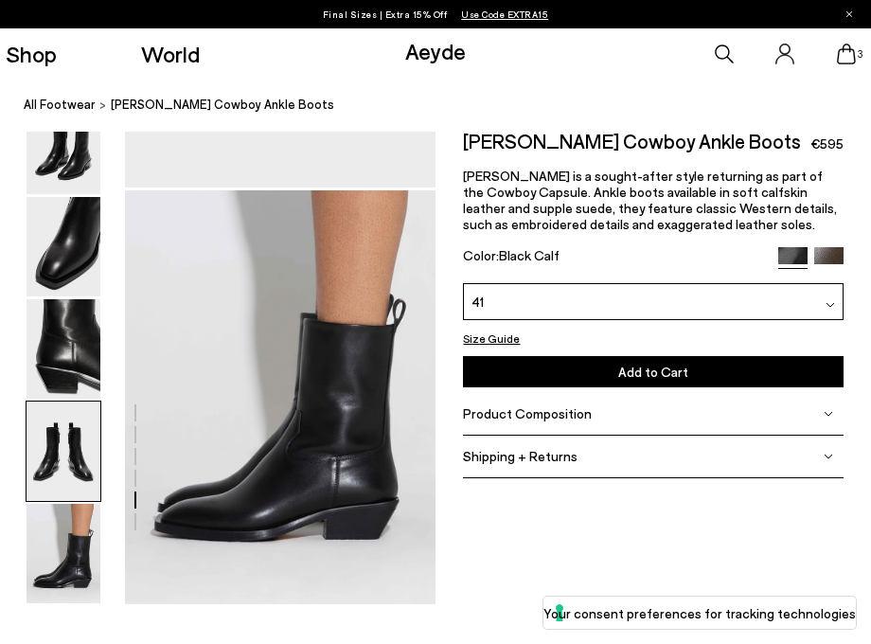
scroll to position [2015, 0]
